Goal: Browse casually

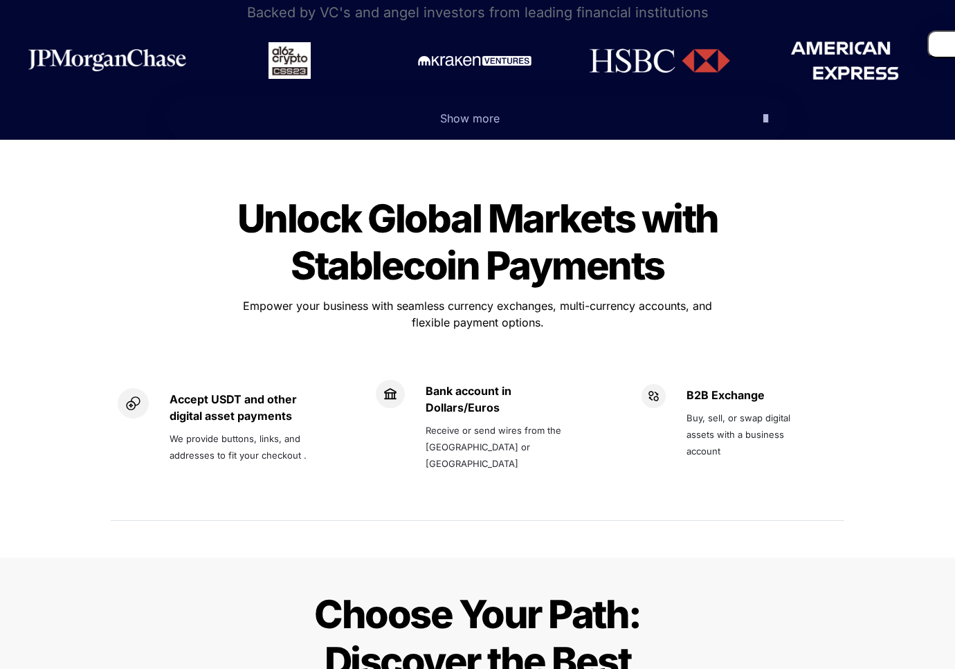
scroll to position [623, 0]
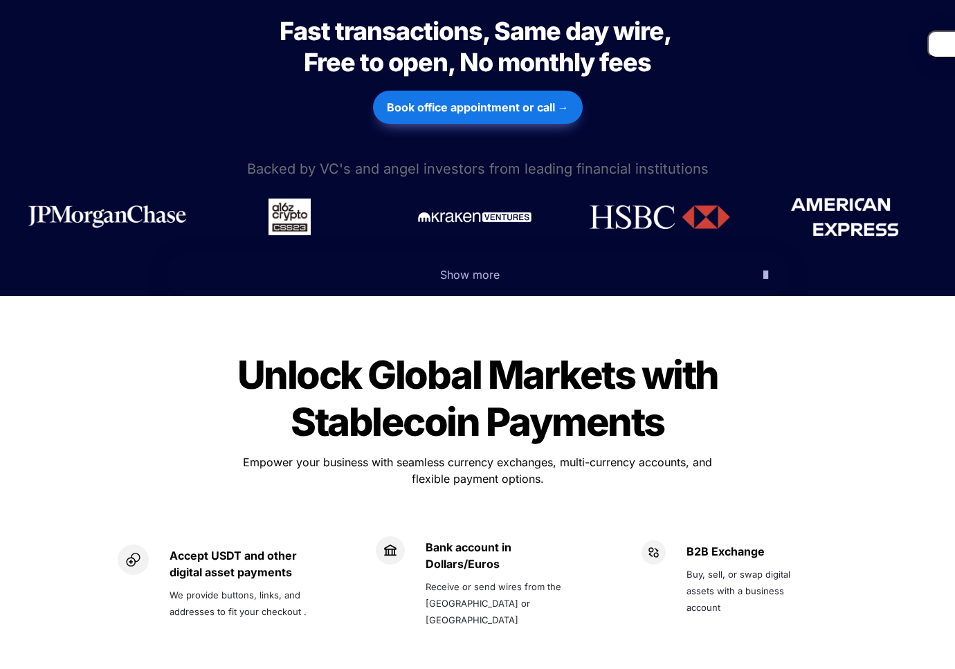
click at [381, 352] on span "Unlock Global Markets with Stablecoin Payments" at bounding box center [481, 399] width 488 height 94
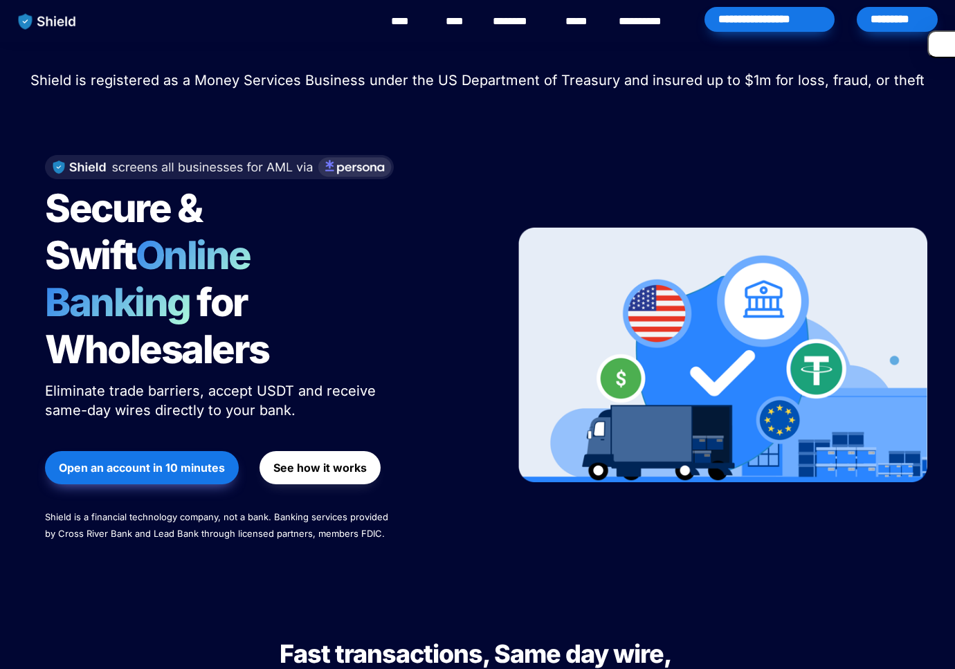
click at [424, 498] on div "Secure & Swift Online Banking for Wholesalers Eliminate trade barriers, accept …" at bounding box center [263, 355] width 470 height 428
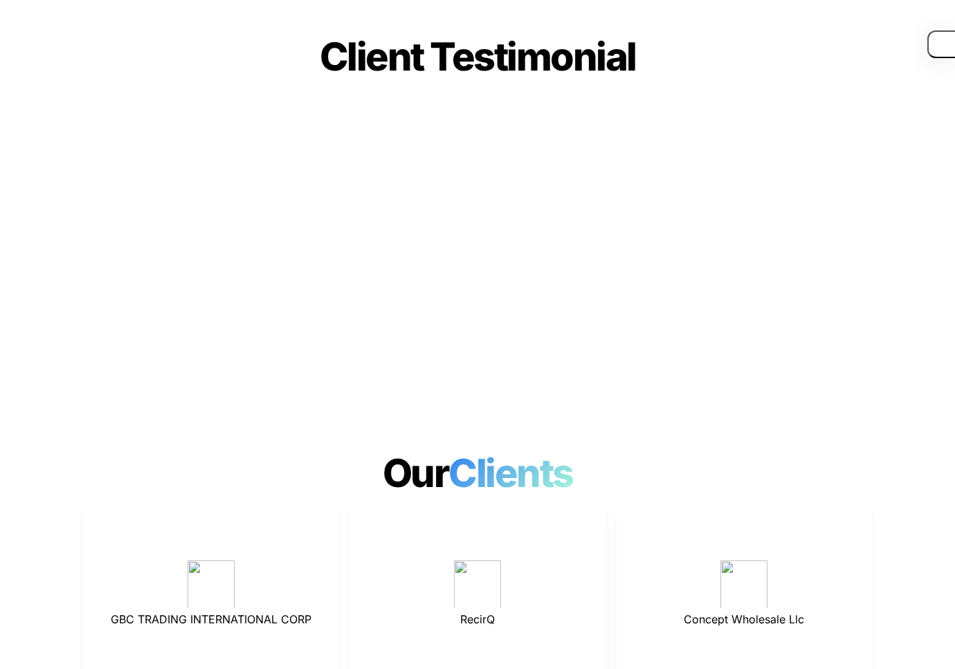
scroll to position [3737, 0]
